Goal: Task Accomplishment & Management: Manage account settings

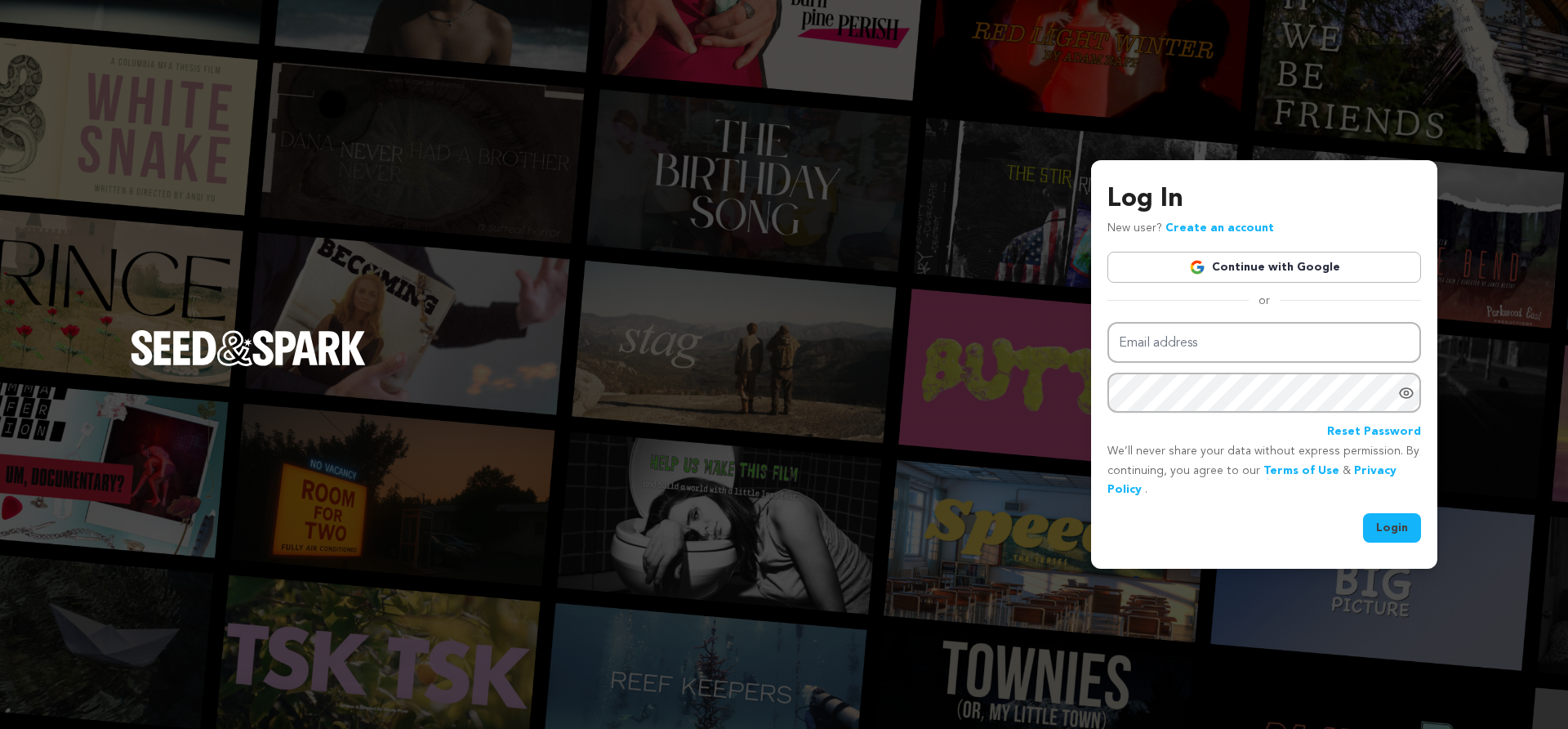
click at [1249, 261] on link "Continue with Google" at bounding box center [1264, 267] width 314 height 31
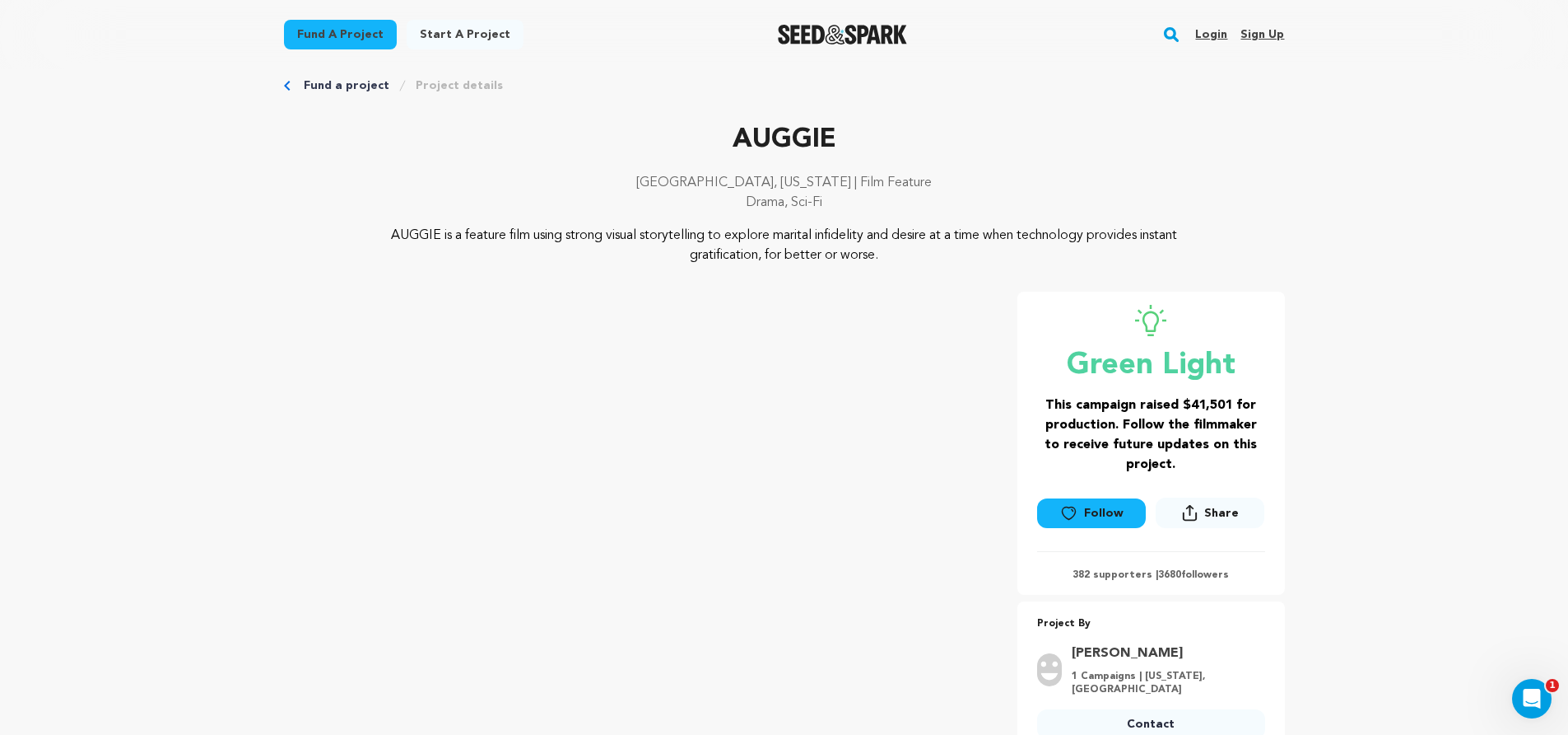
scroll to position [26, 0]
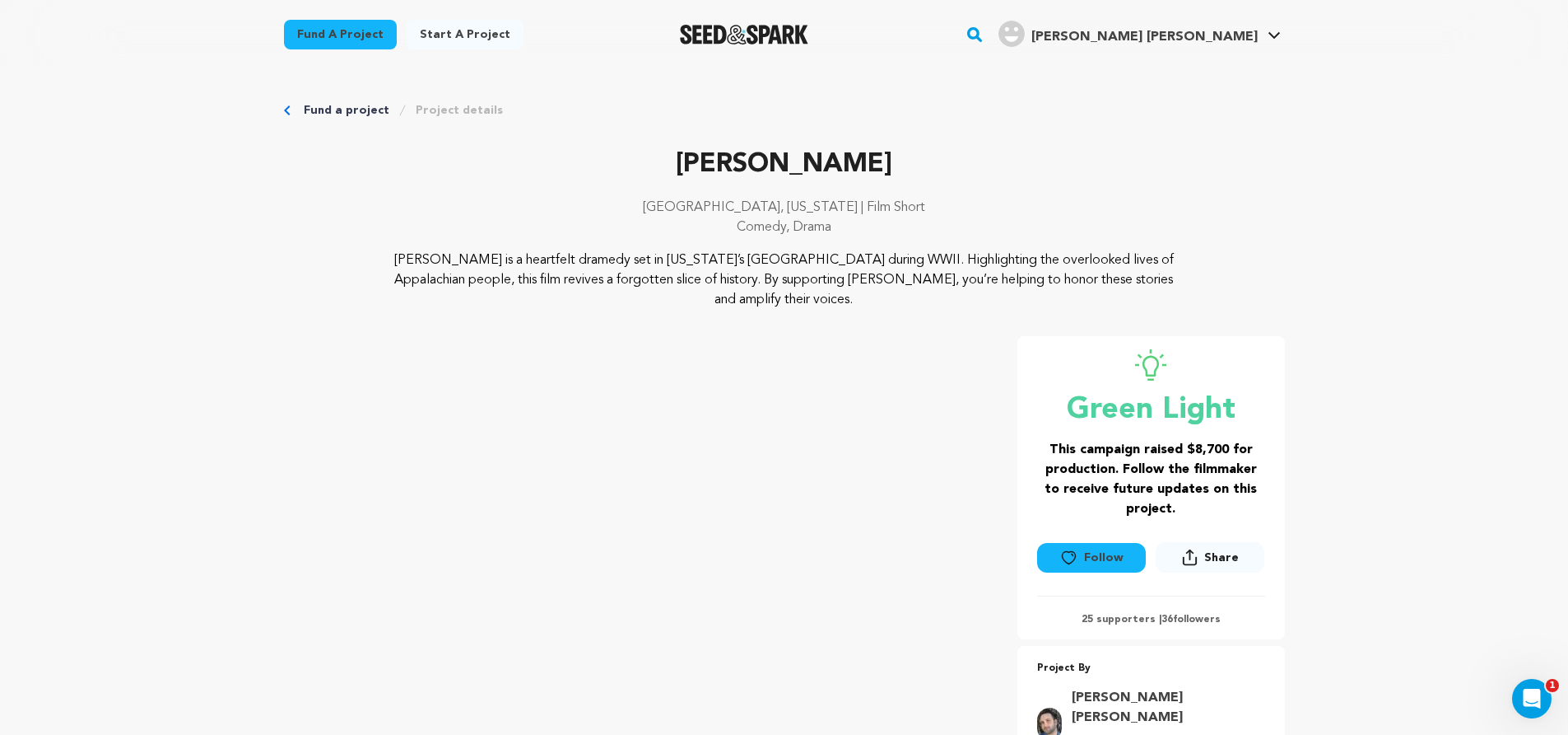
click at [1138, 65] on div "Fund a project Start a project Search" at bounding box center [784, 34] width 1054 height 69
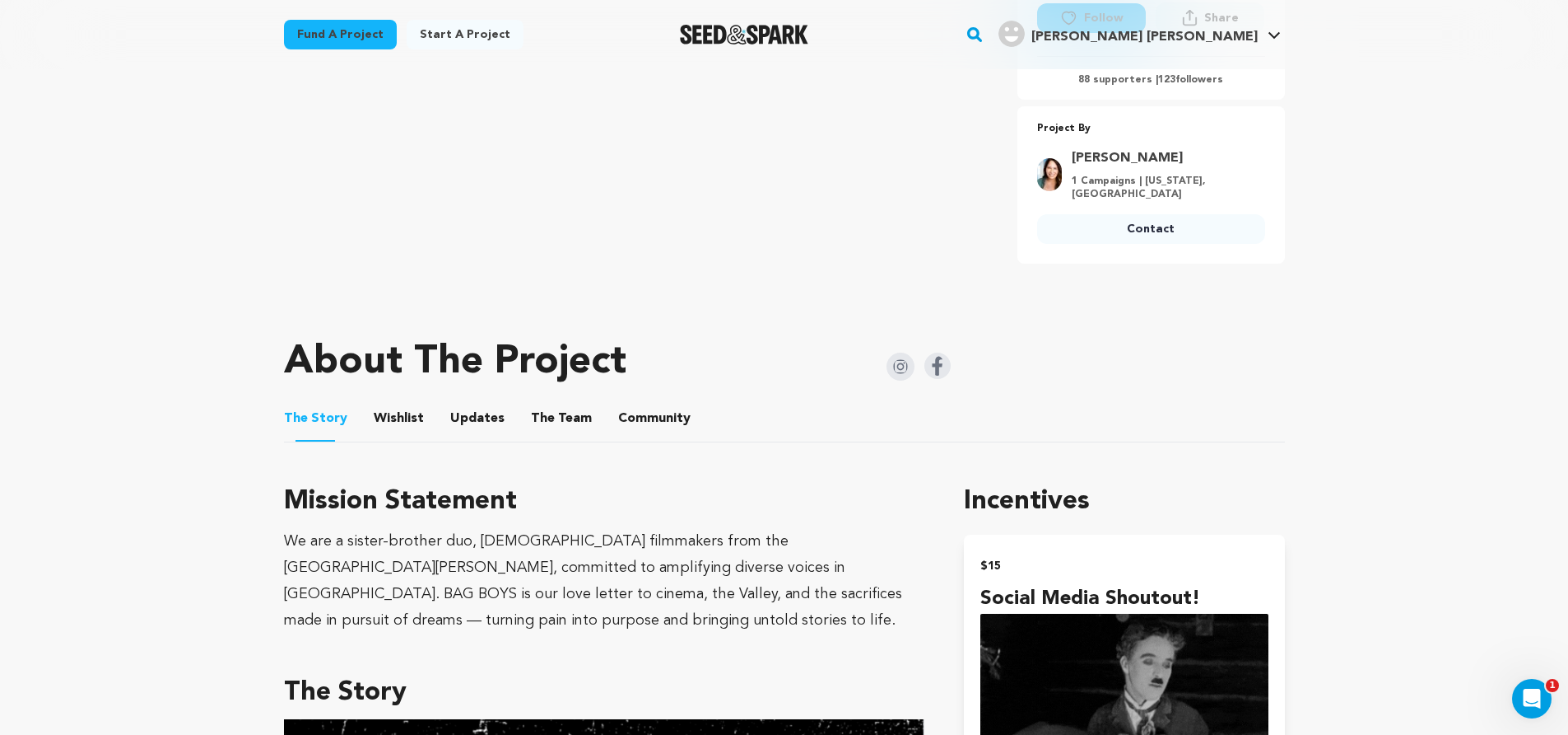
scroll to position [1087, 0]
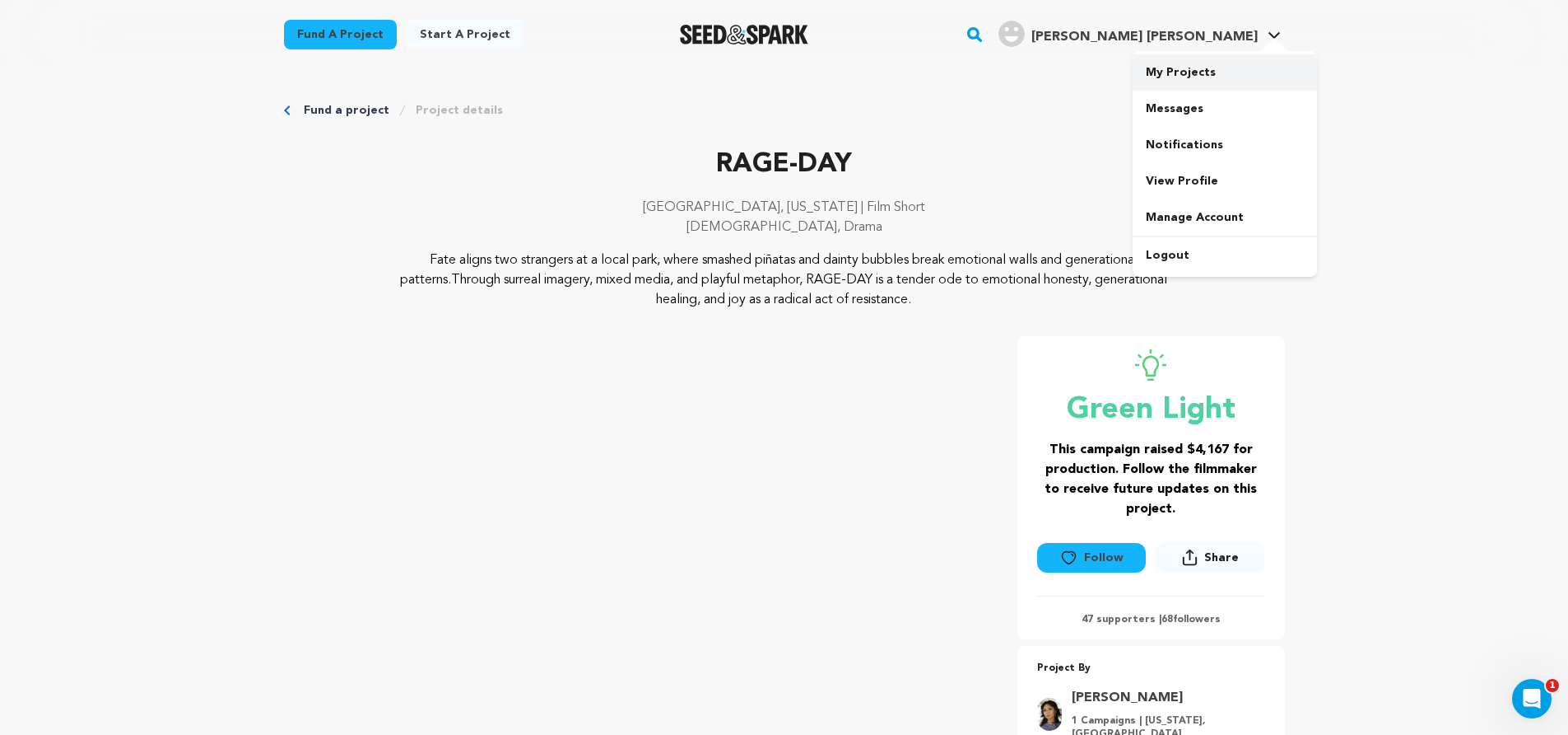
click at [1156, 83] on link "My Projects" at bounding box center [1225, 72] width 184 height 36
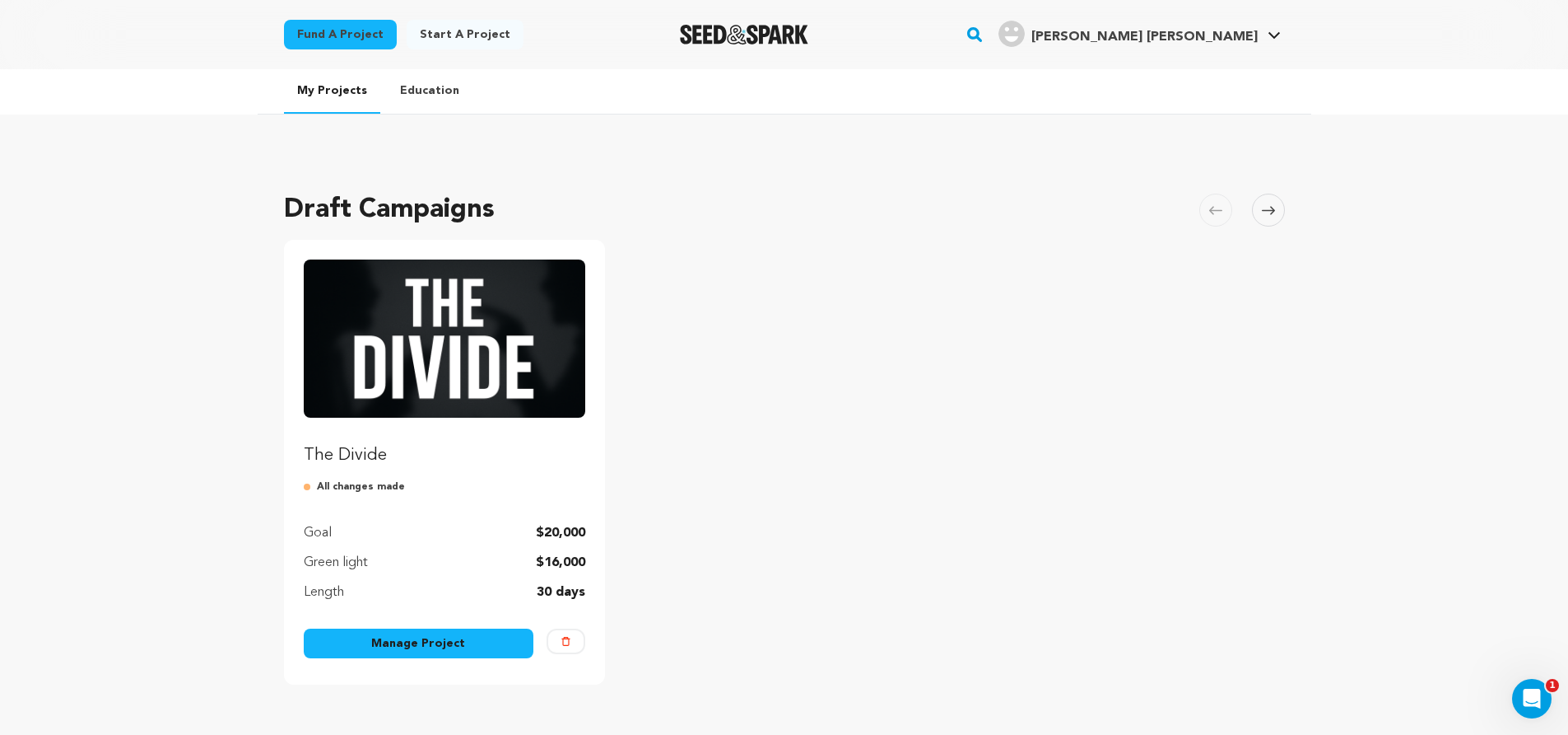
click at [446, 643] on link "Manage Project" at bounding box center [419, 643] width 231 height 30
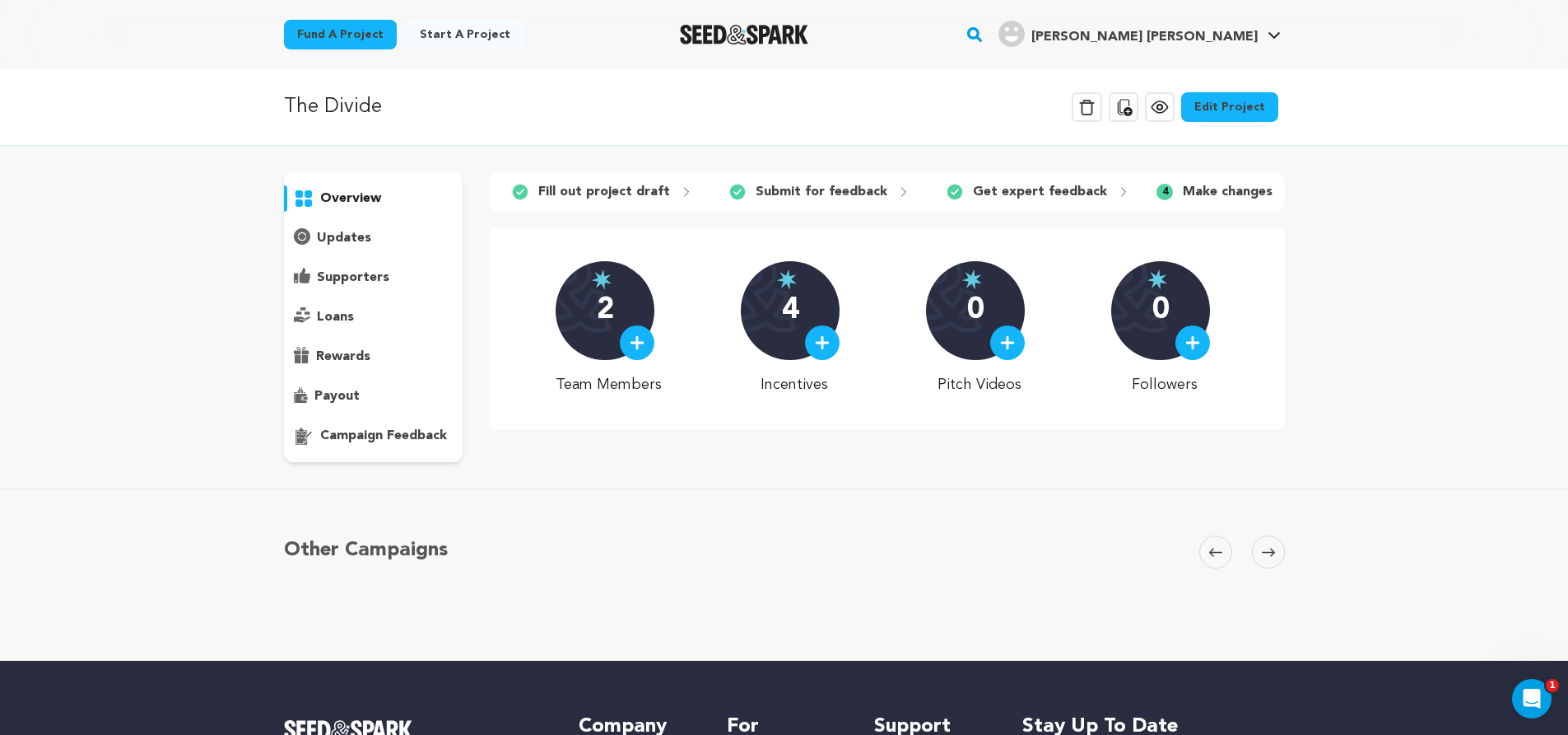
click at [1249, 107] on link "Edit Project" at bounding box center [1229, 107] width 97 height 30
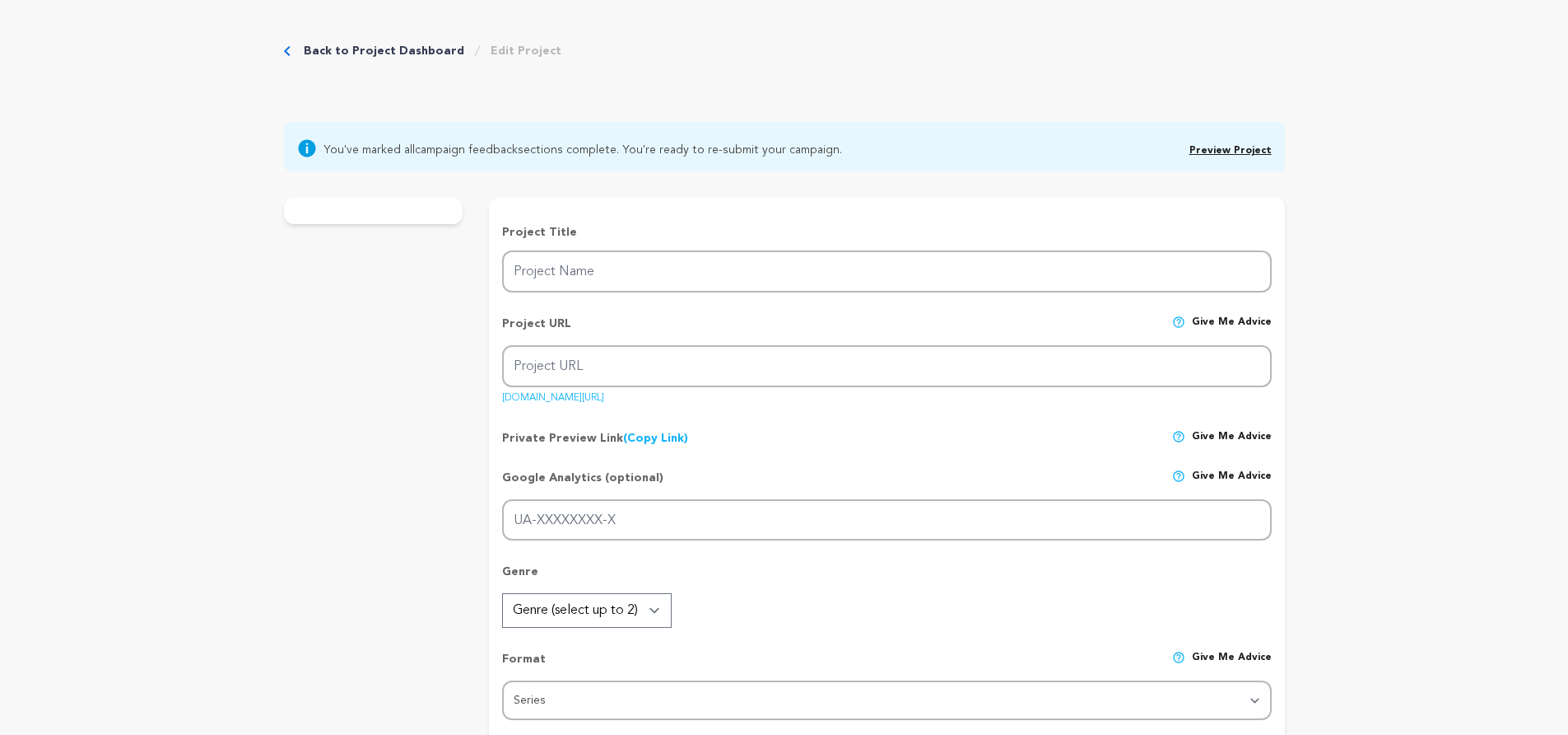
type input "The Divide"
type input "the-divide"
type input "In The Divide, culture clashes as fans, creators, and execs debate the hottest …"
type textarea "Support The Divide and give fans a real seat at the table. This series unites c…"
type textarea "Culture shouldn’t be shaped behind closed doors. The Divide smashes the wall be…"
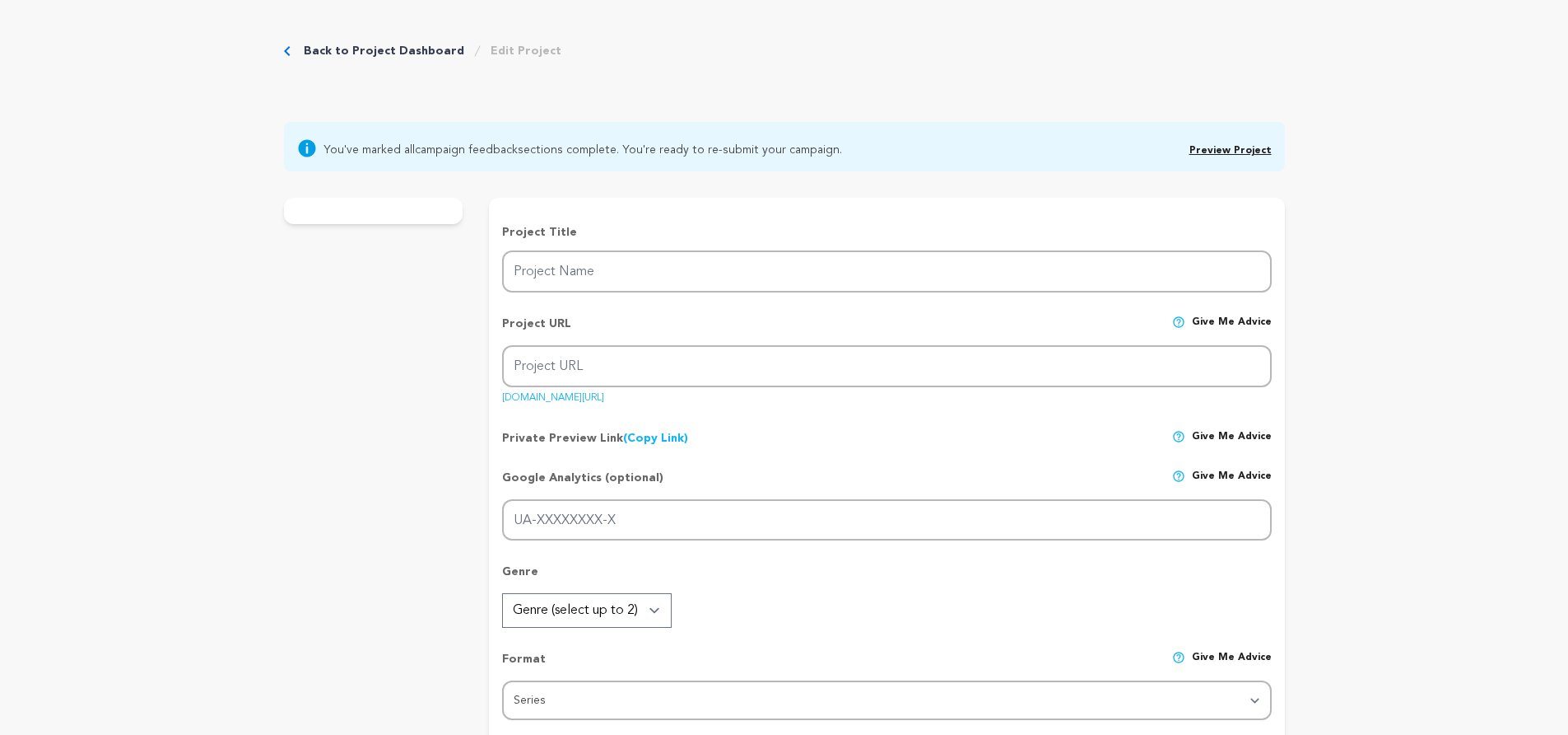
type textarea "No Labels Necessary"
radio input "true"
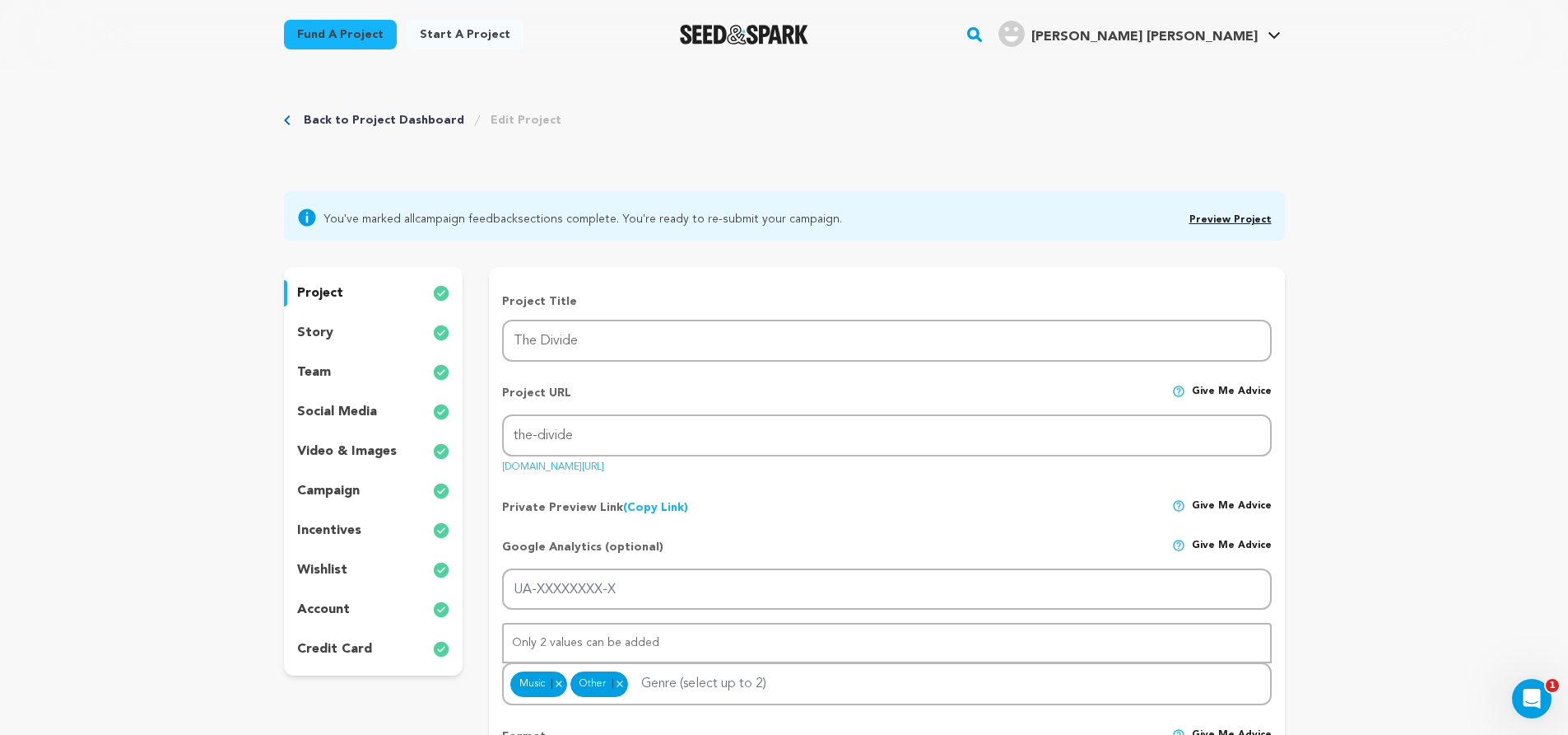
click at [317, 372] on p "team" at bounding box center [313, 372] width 34 height 19
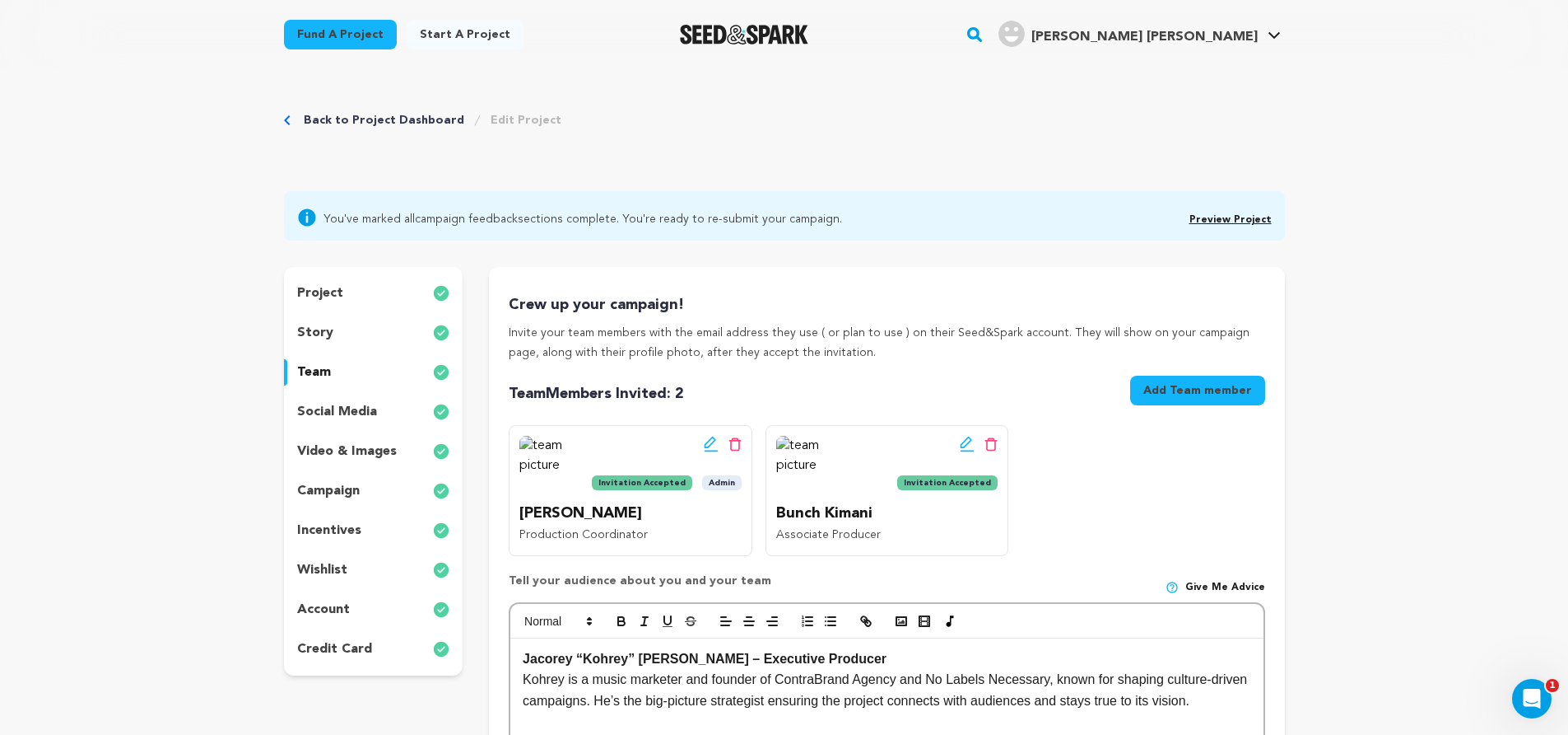
click at [1170, 388] on button "Add Team member" at bounding box center [1197, 390] width 135 height 30
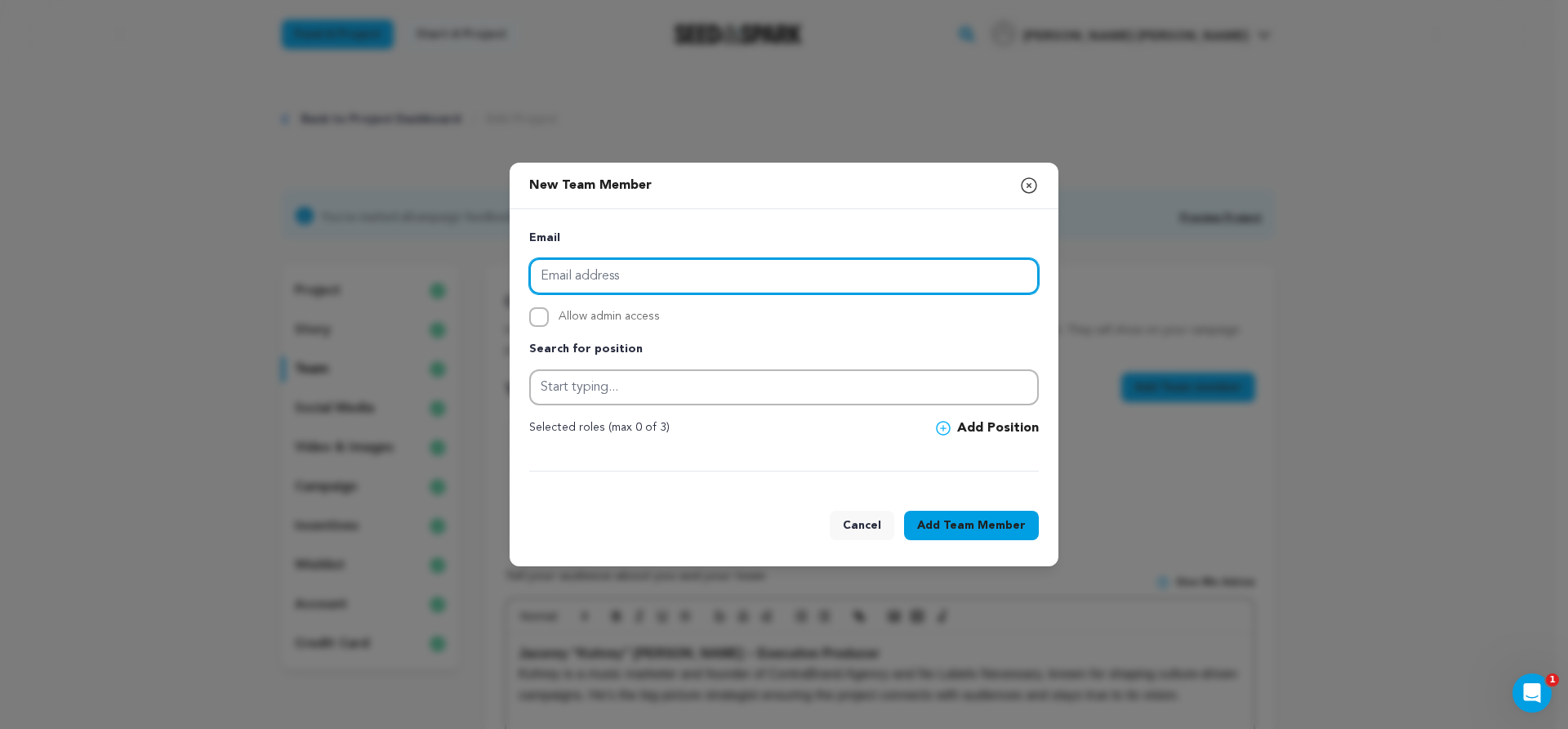
click at [649, 275] on input "email" at bounding box center [784, 275] width 509 height 36
paste input "Hello@jeminicreative.com"
type input "Hello@jeminicreative.com"
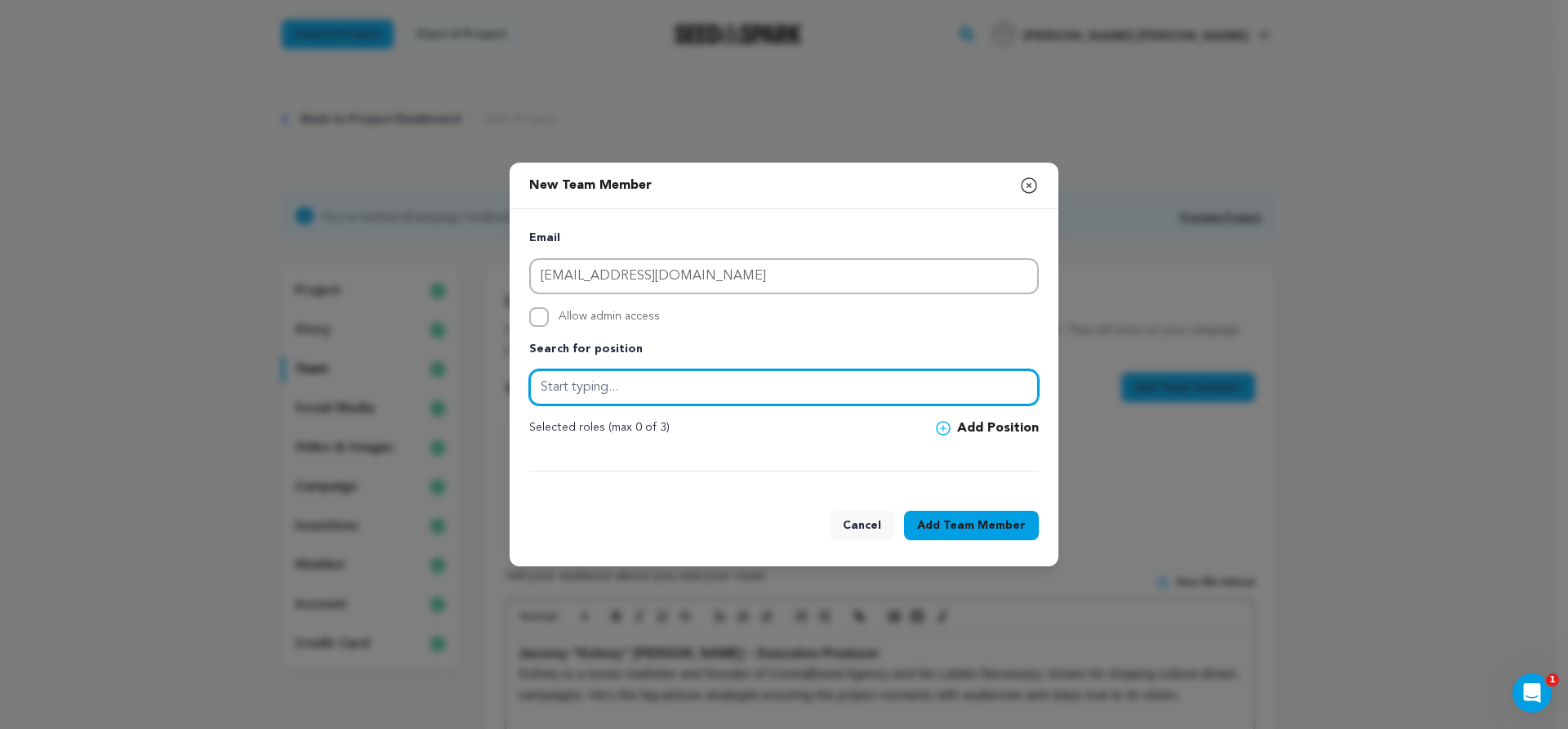
click at [648, 386] on input "text" at bounding box center [784, 386] width 509 height 36
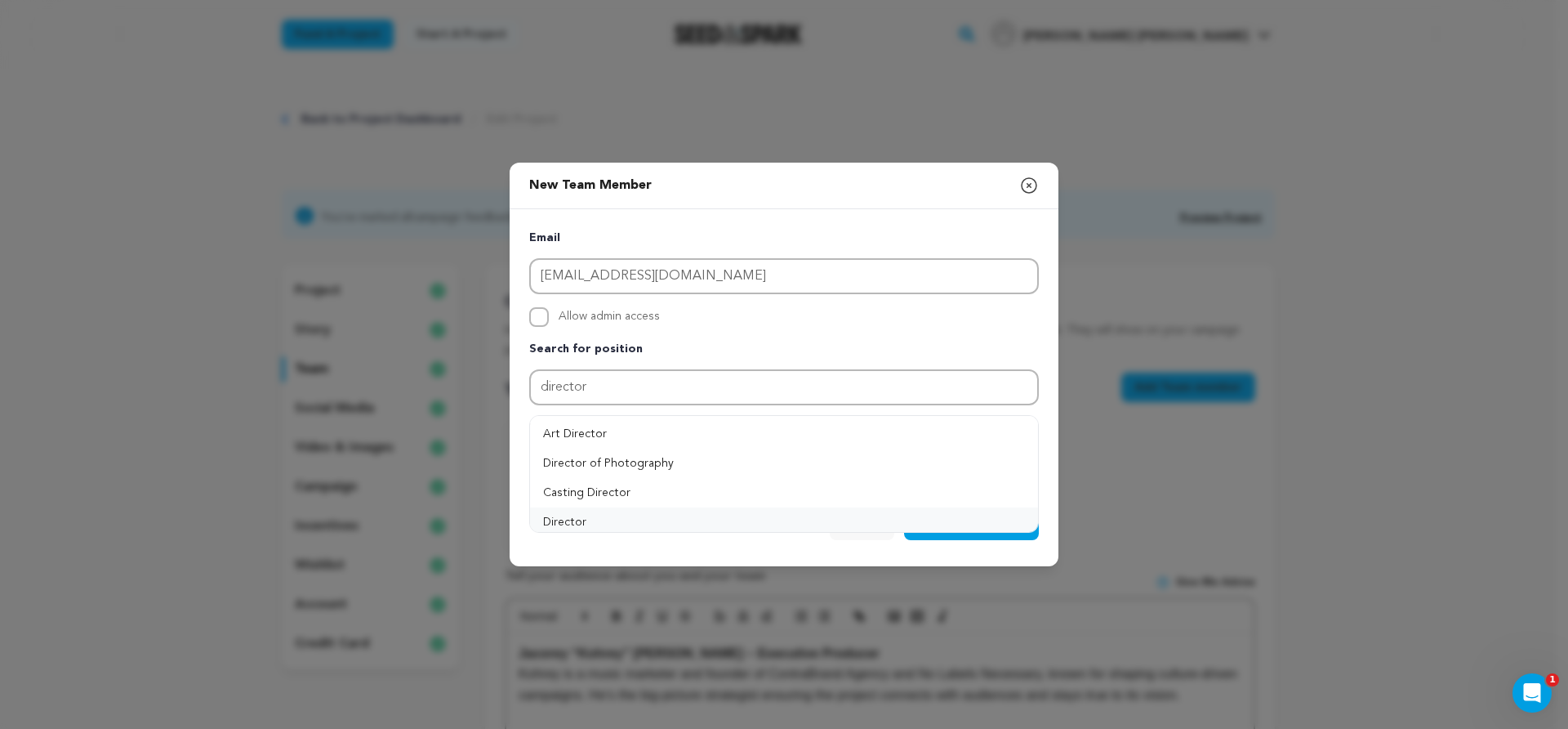
click at [604, 516] on button "Director" at bounding box center [784, 522] width 508 height 30
type input "Director"
click at [979, 525] on span "Team Member" at bounding box center [985, 525] width 83 height 16
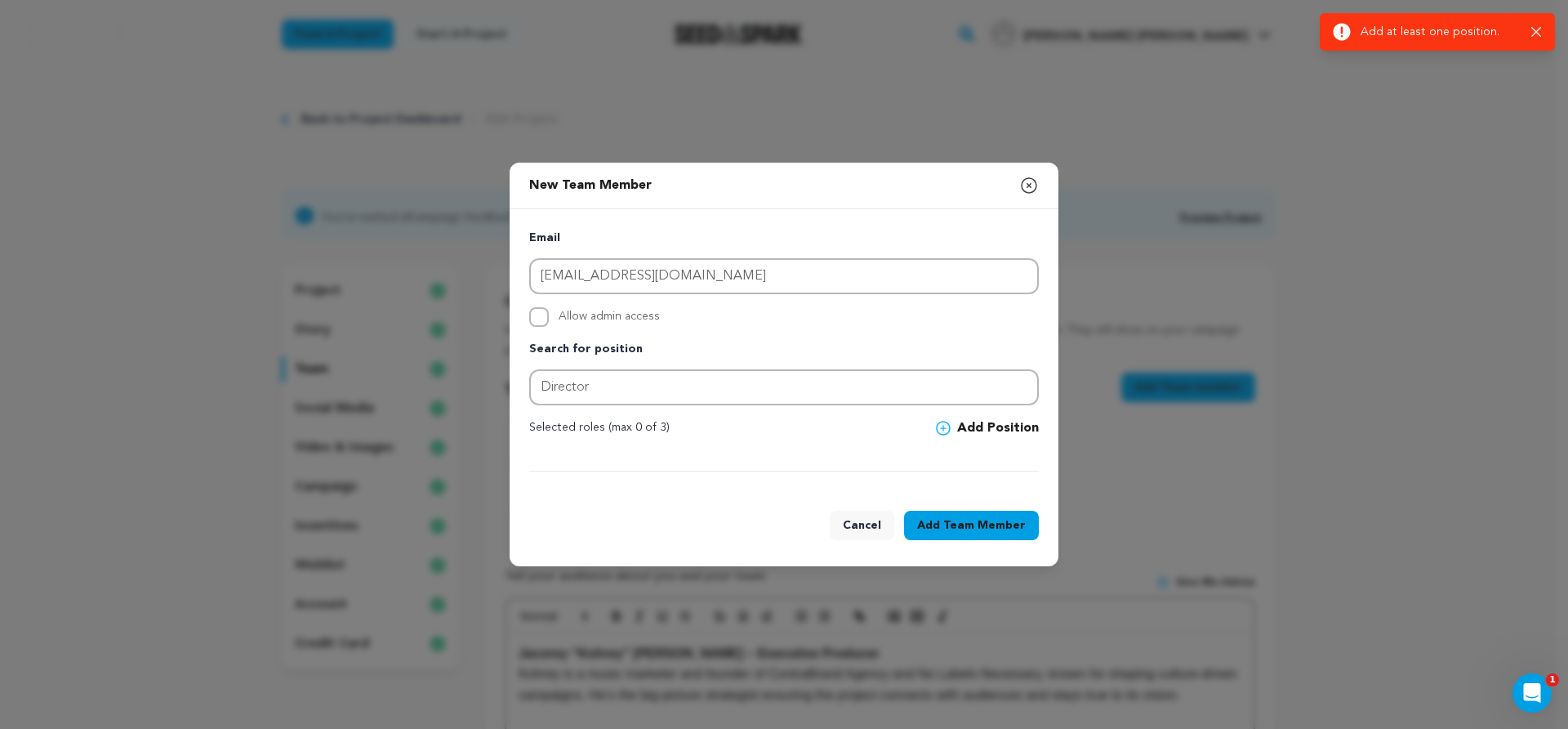
click at [981, 430] on button "Add Position" at bounding box center [987, 428] width 103 height 19
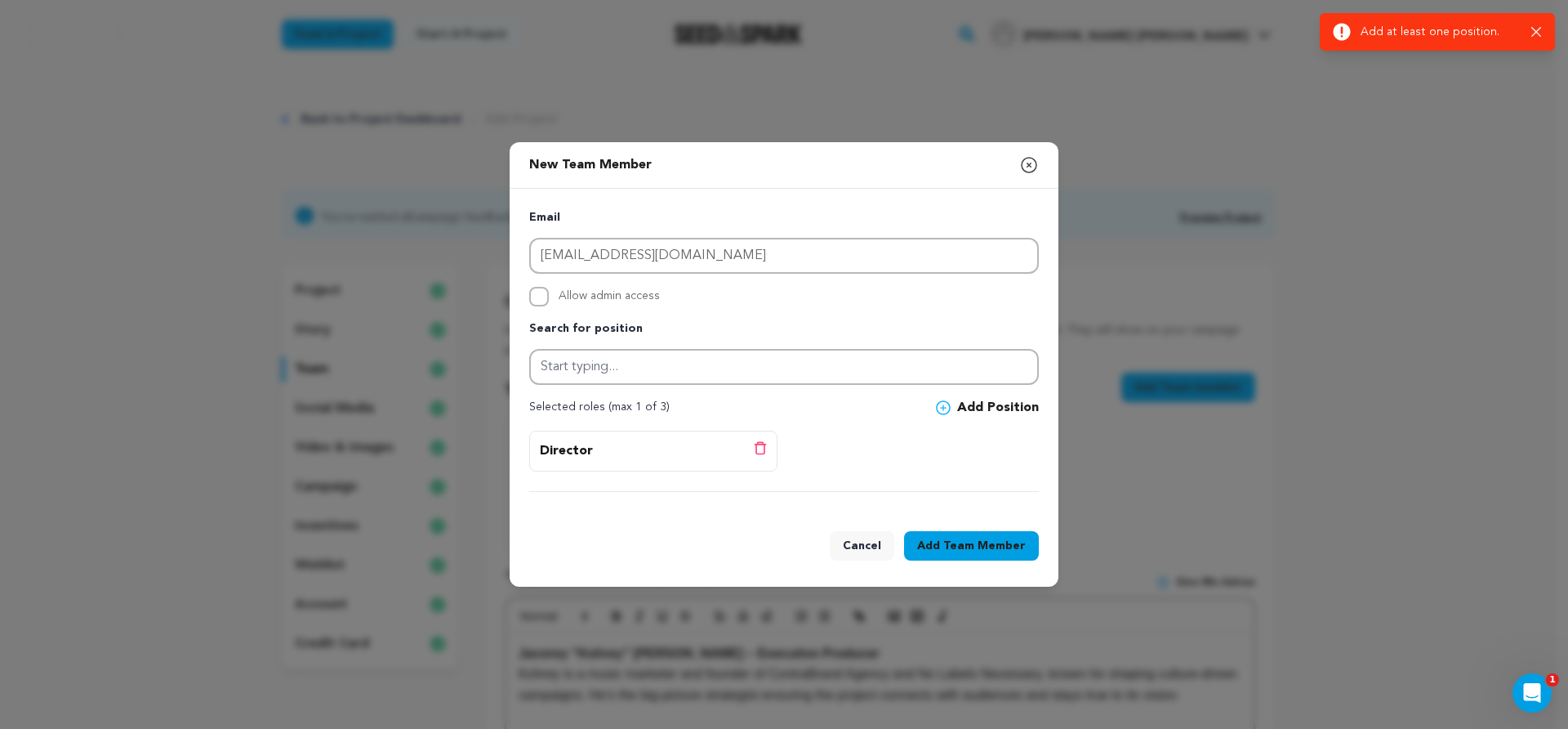
click at [992, 543] on span "Team Member" at bounding box center [985, 545] width 83 height 16
